Goal: Information Seeking & Learning: Learn about a topic

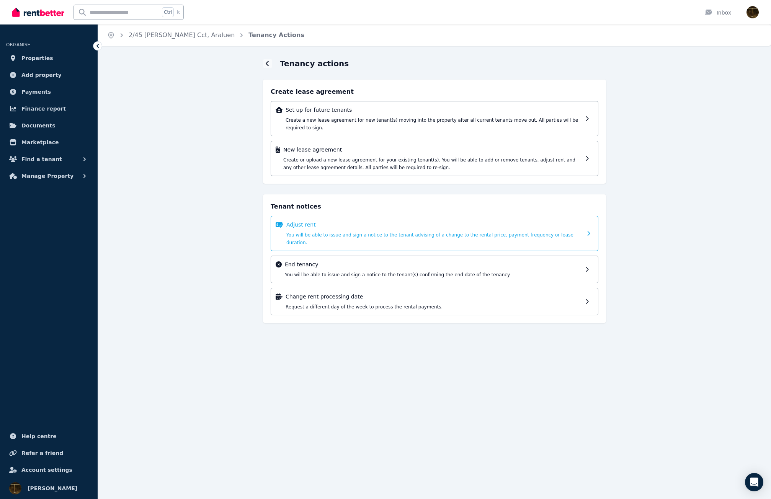
click at [307, 221] on p "Adjust rent" at bounding box center [434, 225] width 296 height 8
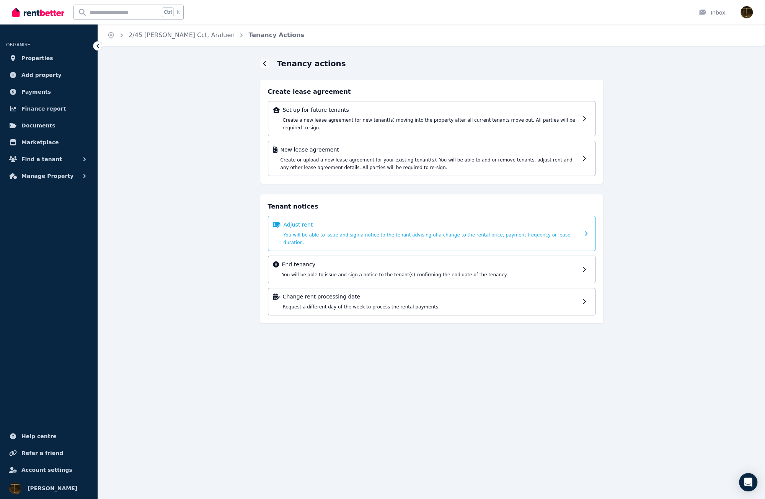
select select "*******"
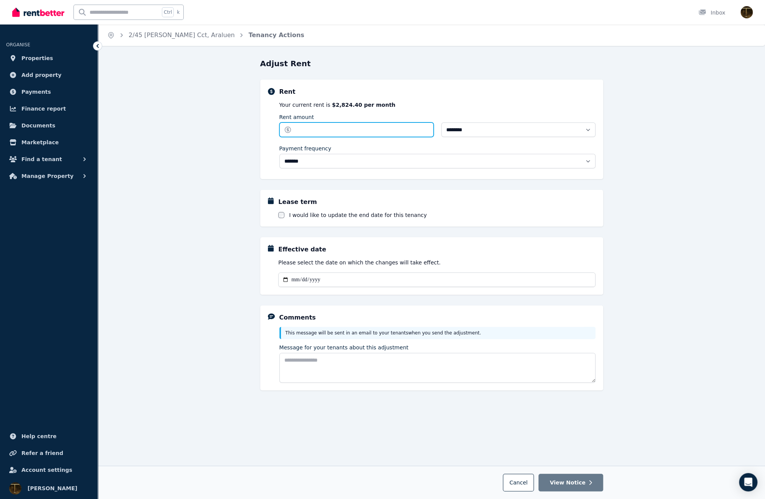
click at [303, 132] on input "Rent amount" at bounding box center [356, 129] width 154 height 15
click at [232, 108] on div "**********" at bounding box center [431, 278] width 667 height 441
click at [49, 93] on link "Payments" at bounding box center [48, 91] width 85 height 15
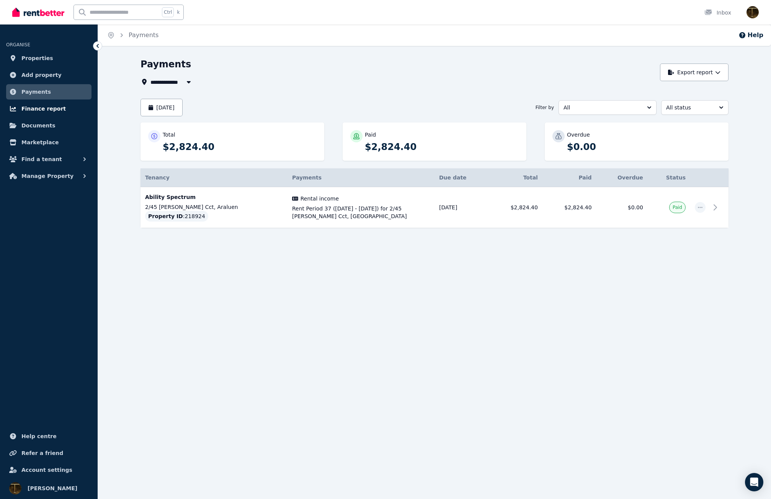
click at [68, 107] on link "Finance report" at bounding box center [48, 108] width 85 height 15
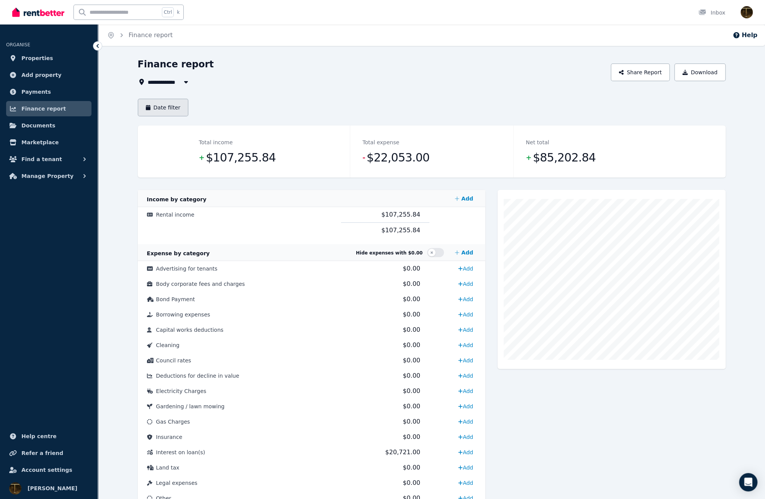
click at [164, 107] on button "Date filter" at bounding box center [163, 108] width 51 height 18
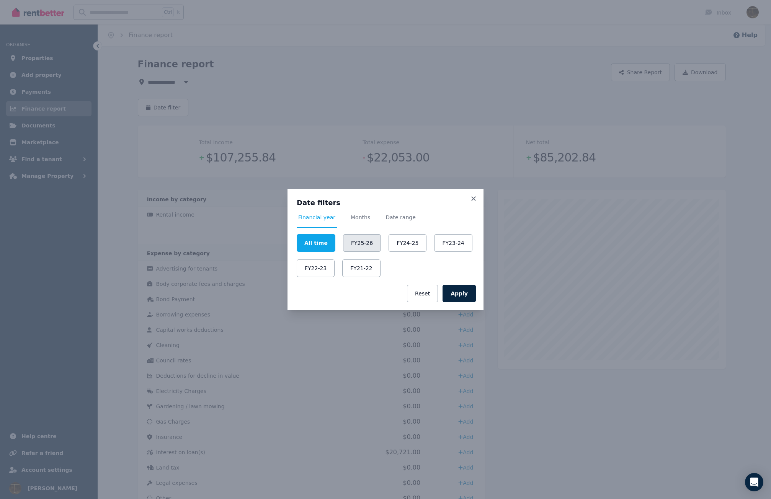
click at [349, 247] on button "FY25-26" at bounding box center [362, 243] width 38 height 18
click at [459, 295] on button "Apply" at bounding box center [458, 294] width 33 height 18
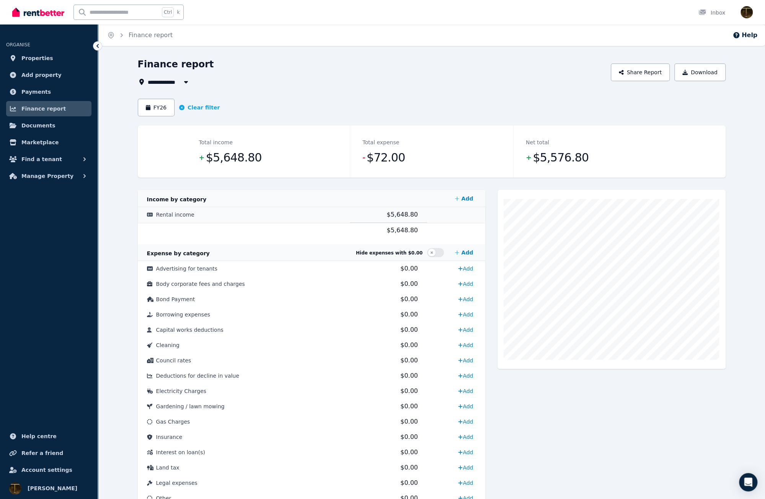
click at [398, 216] on span "$5,648.80" at bounding box center [402, 214] width 31 height 7
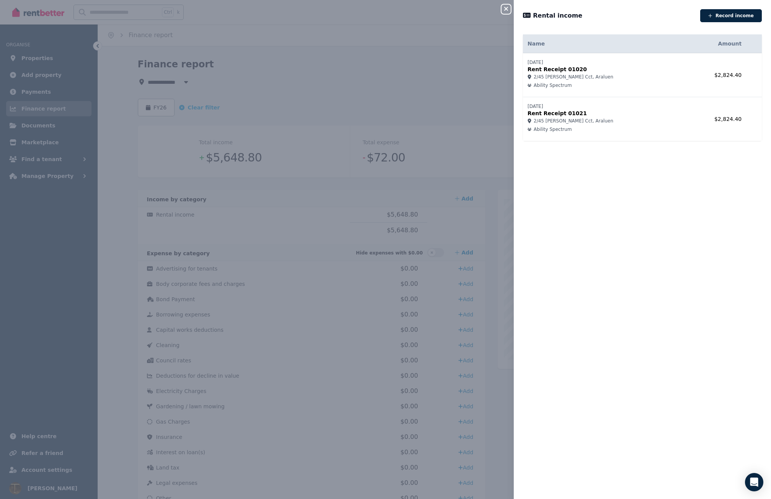
click at [504, 10] on icon "button" at bounding box center [505, 9] width 9 height 6
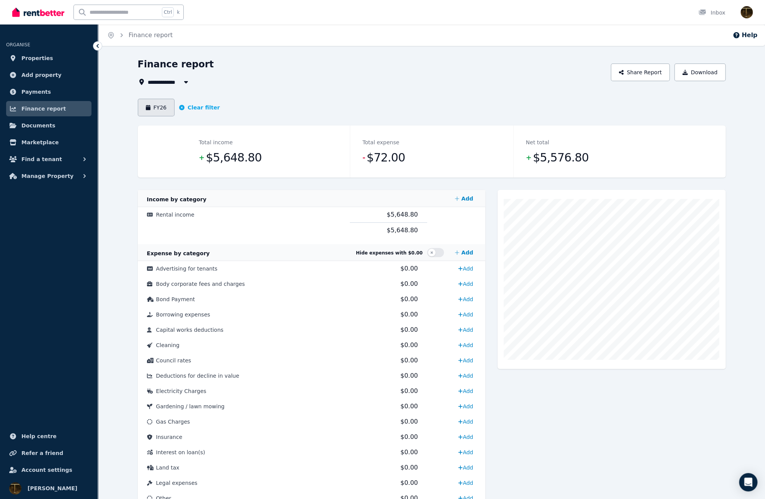
click at [157, 108] on button "FY26" at bounding box center [156, 108] width 37 height 18
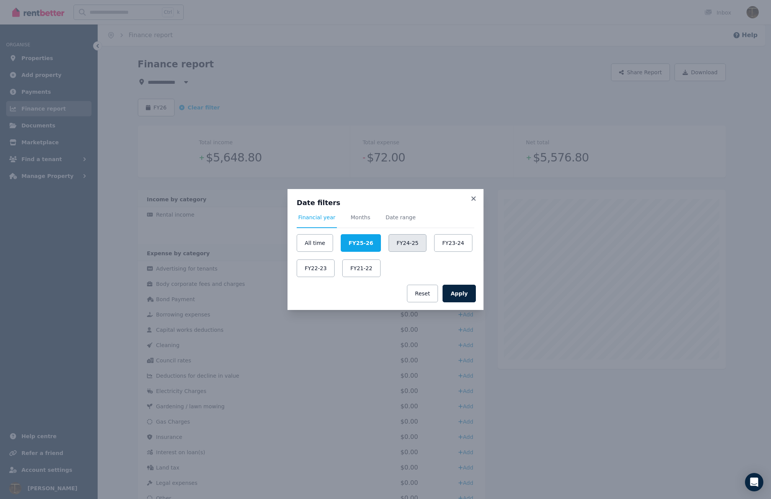
click at [402, 248] on button "FY24-25" at bounding box center [408, 243] width 38 height 18
click at [463, 289] on button "Apply" at bounding box center [458, 294] width 33 height 18
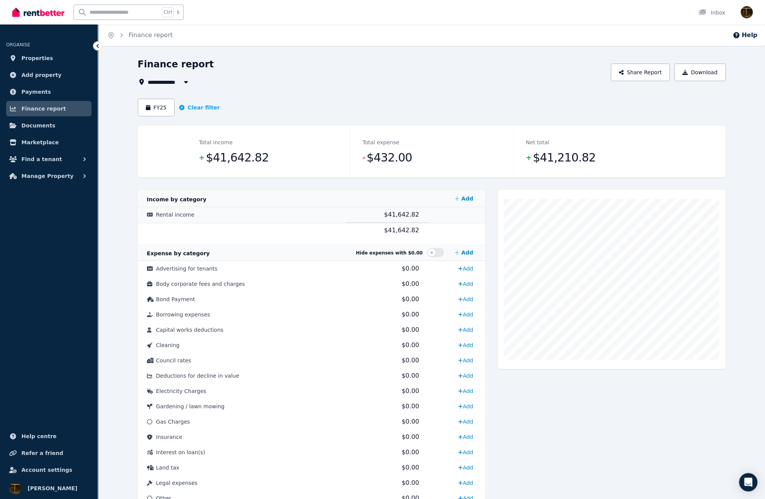
click at [403, 217] on span "$41,642.82" at bounding box center [401, 214] width 35 height 7
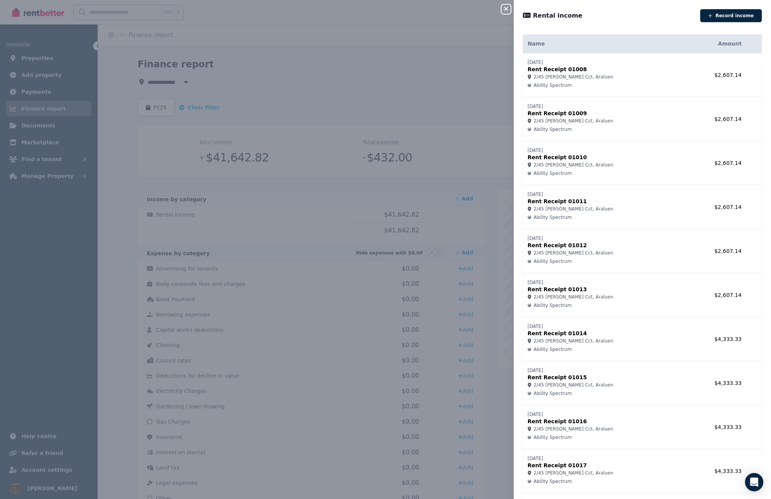
click at [509, 10] on icon "button" at bounding box center [505, 9] width 9 height 6
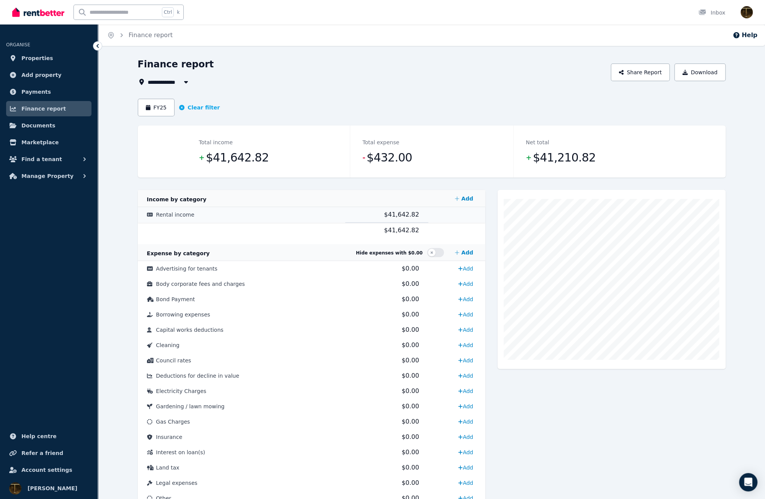
click at [385, 213] on span "$41,642.82" at bounding box center [401, 214] width 35 height 7
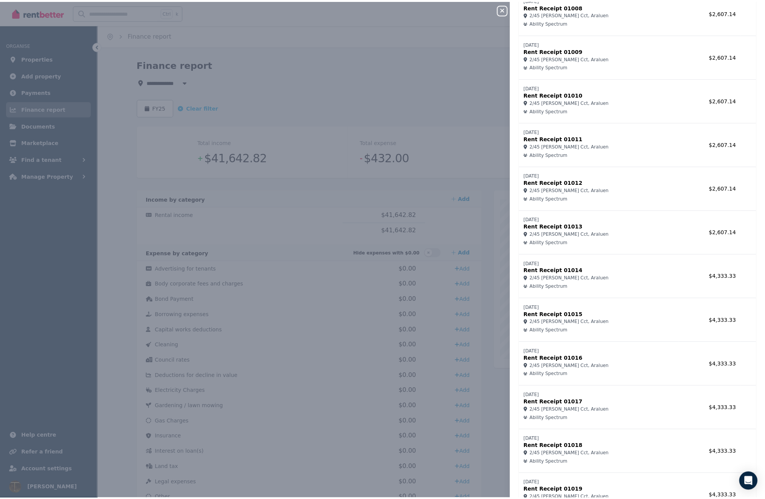
scroll to position [103, 0]
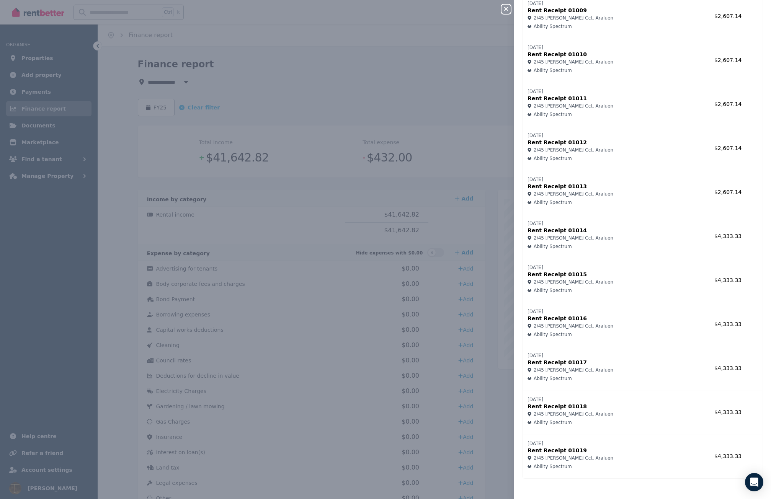
click at [402, 91] on div "Close panel Rental income Record income Name Amount 10/07/2024 Rent Receipt 010…" at bounding box center [385, 249] width 771 height 499
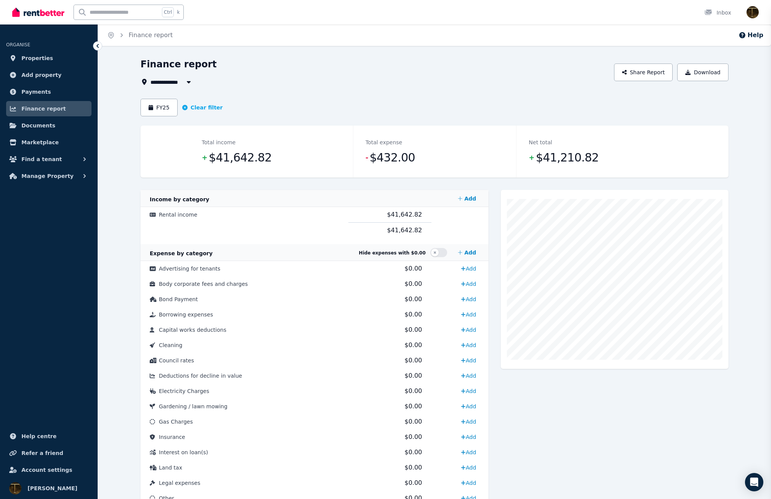
scroll to position [0, 0]
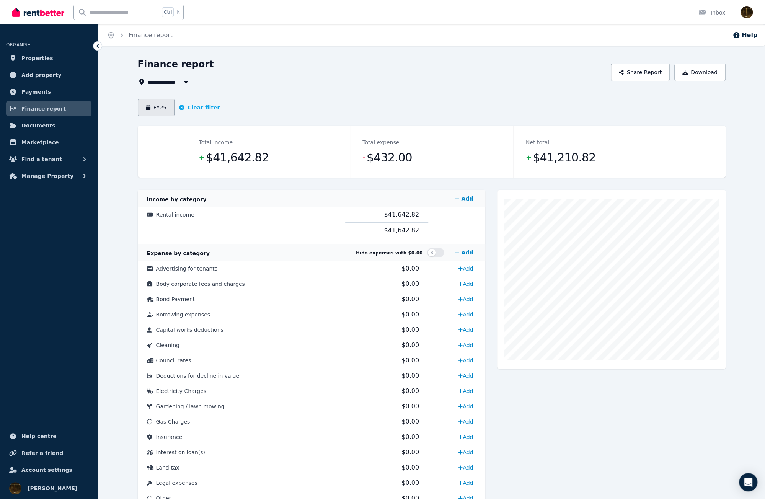
click at [161, 110] on button "FY25" at bounding box center [156, 108] width 37 height 18
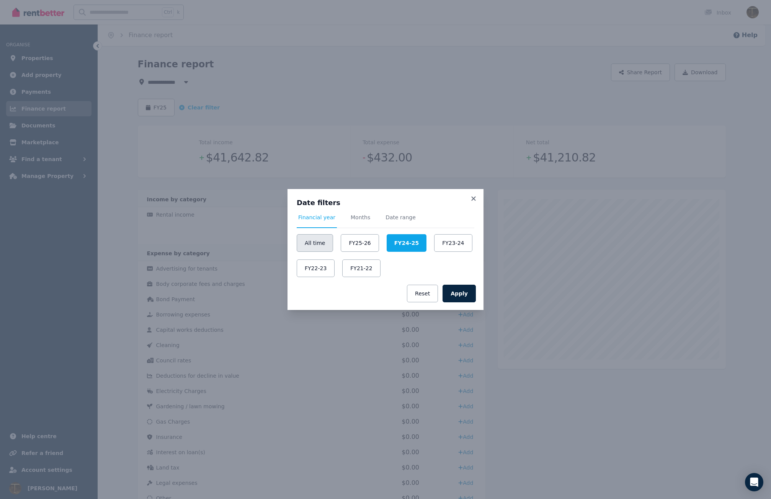
click at [320, 244] on button "All time" at bounding box center [315, 243] width 36 height 18
click at [462, 292] on button "Apply" at bounding box center [458, 294] width 33 height 18
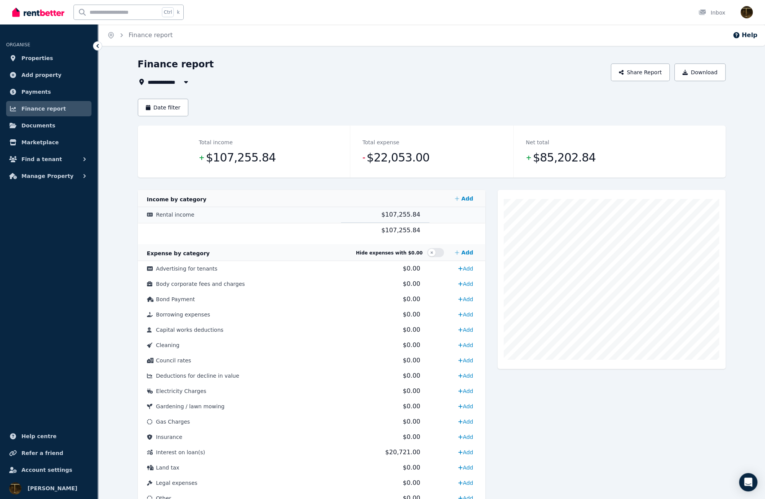
click at [382, 215] on span "$107,255.84" at bounding box center [400, 214] width 39 height 7
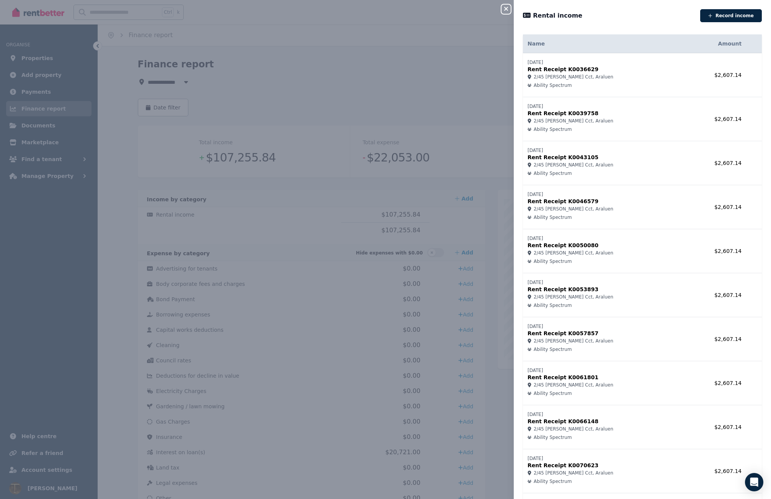
click at [534, 44] on th "Name" at bounding box center [603, 43] width 161 height 19
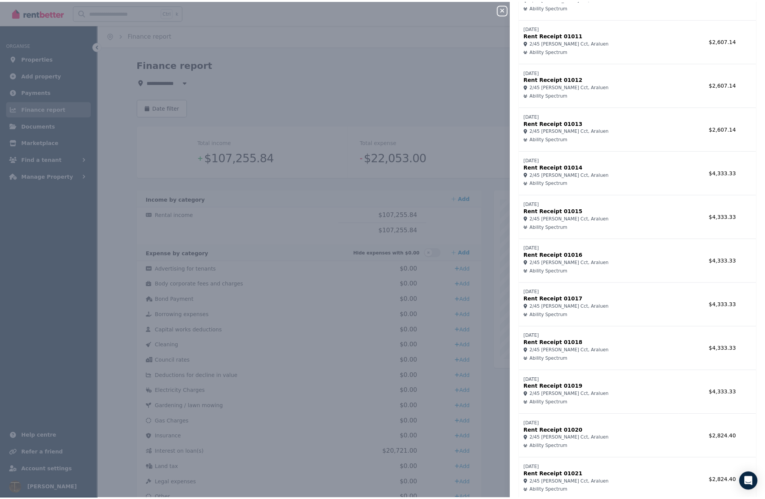
scroll to position [1200, 0]
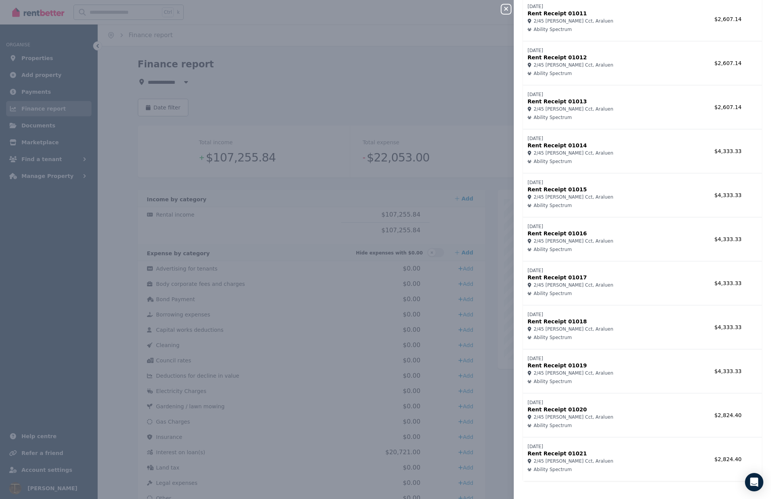
click at [509, 7] on icon "button" at bounding box center [505, 9] width 9 height 6
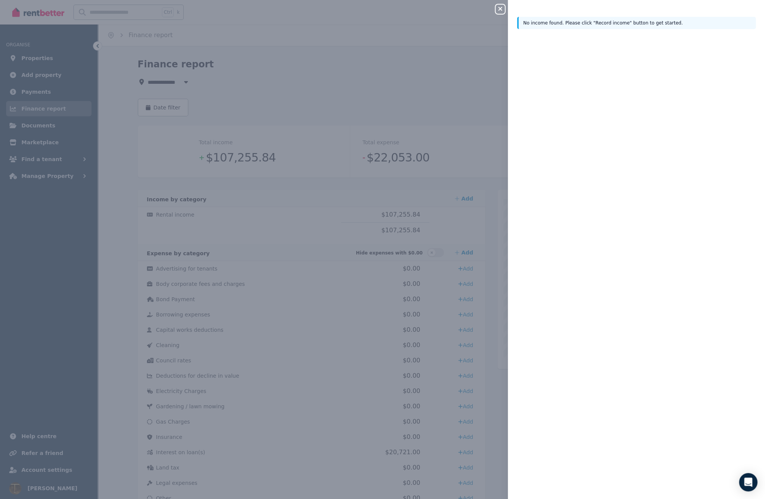
scroll to position [0, 0]
